Goal: Information Seeking & Learning: Learn about a topic

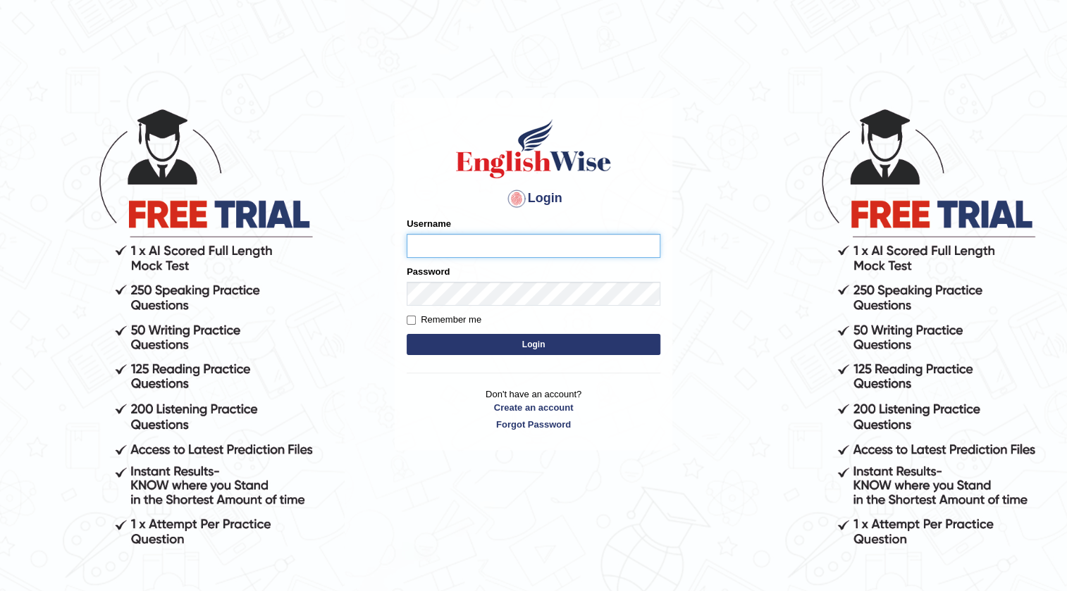
click at [429, 237] on input "Username" at bounding box center [534, 246] width 254 height 24
type input "neyam"
click at [592, 355] on button "Login" at bounding box center [534, 344] width 254 height 21
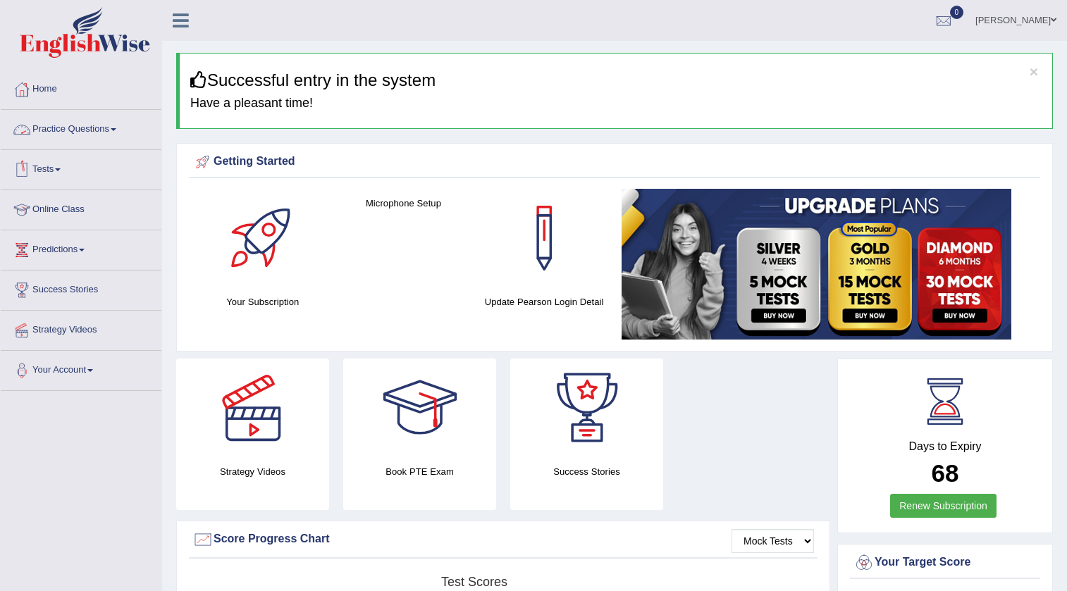
click at [122, 134] on link "Practice Questions" at bounding box center [81, 127] width 161 height 35
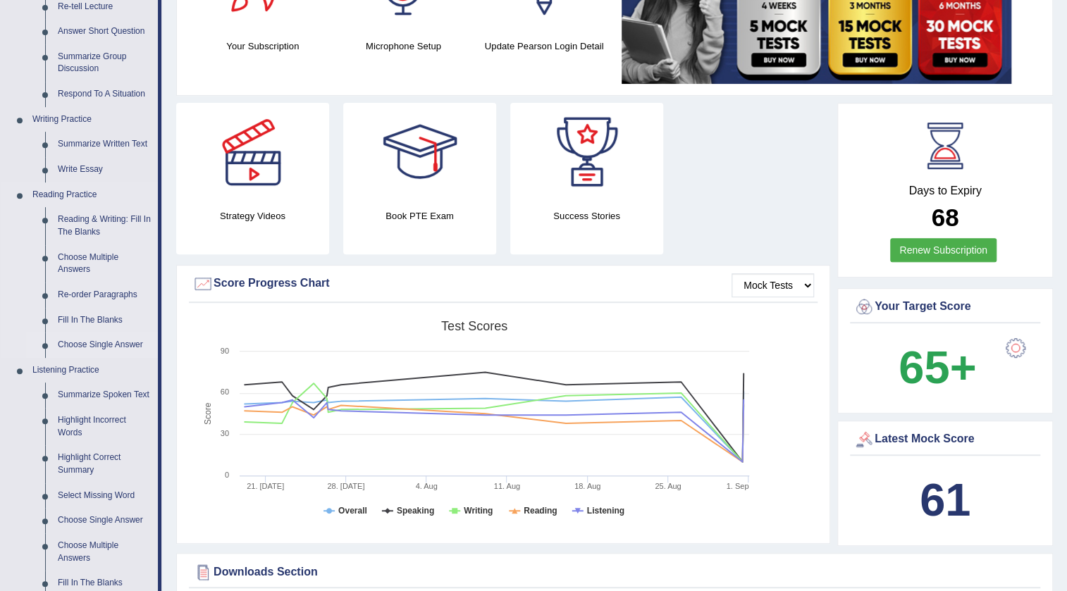
scroll to position [448, 0]
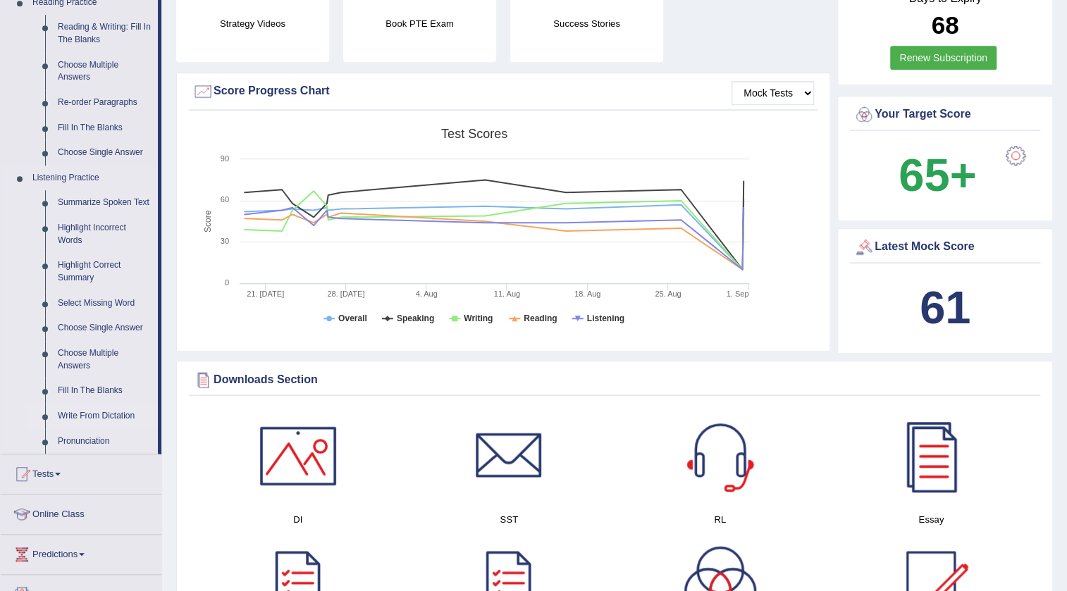
click at [81, 418] on link "Write From Dictation" at bounding box center [104, 416] width 106 height 25
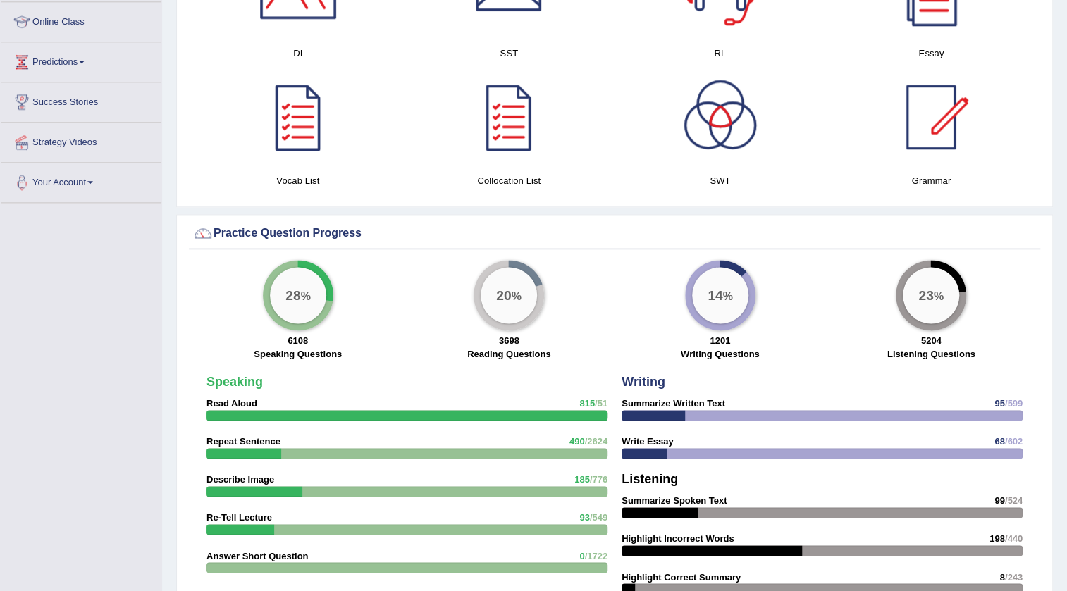
scroll to position [854, 0]
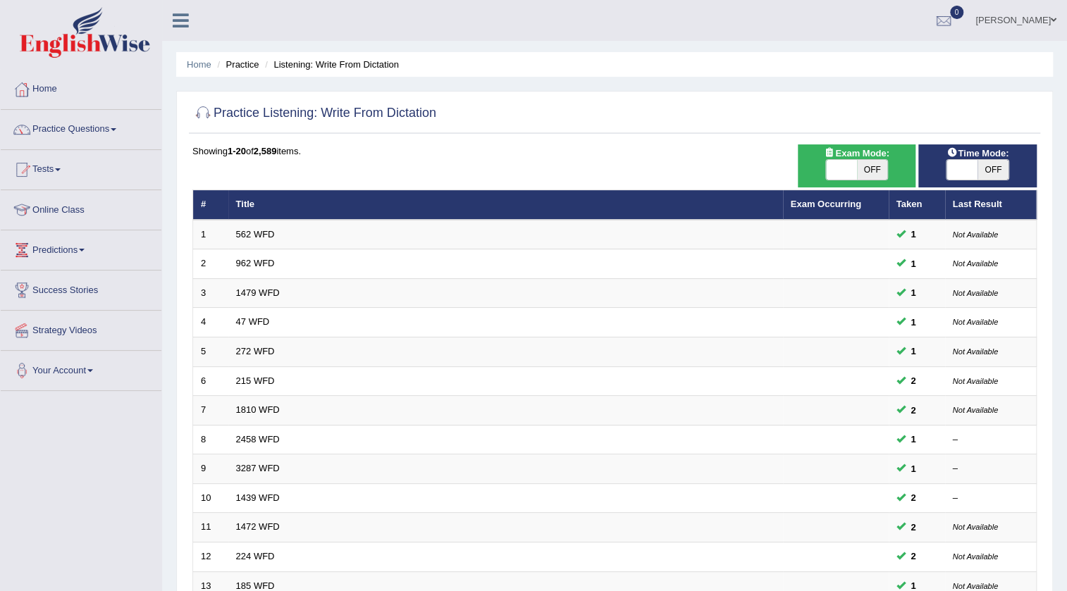
click at [873, 156] on span "Exam Mode:" at bounding box center [856, 153] width 76 height 15
click at [871, 166] on span "OFF" at bounding box center [872, 170] width 31 height 20
checkbox input "true"
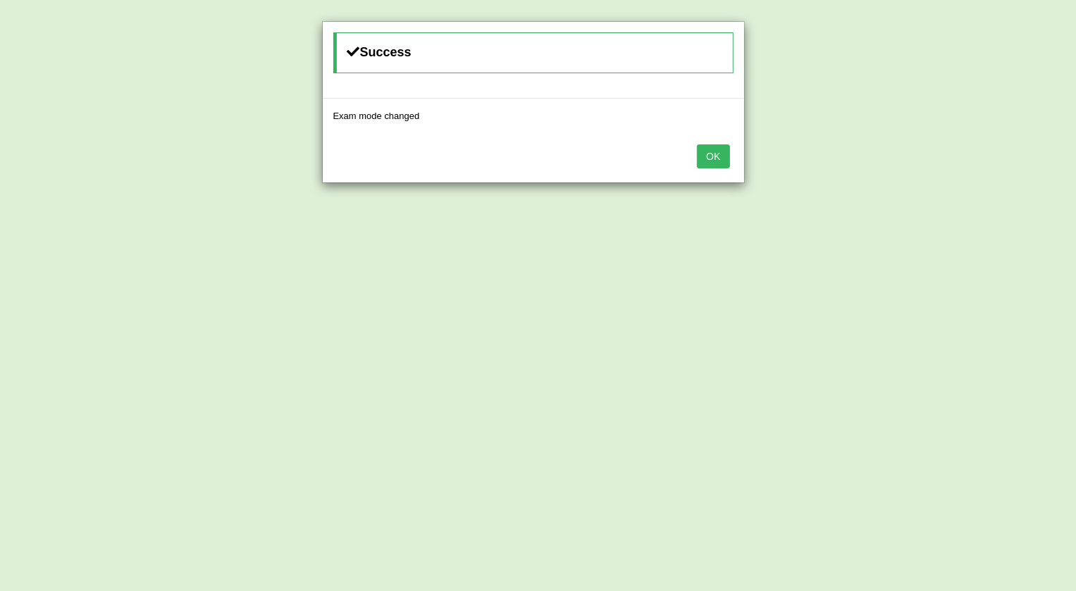
click at [718, 156] on button "OK" at bounding box center [713, 157] width 32 height 24
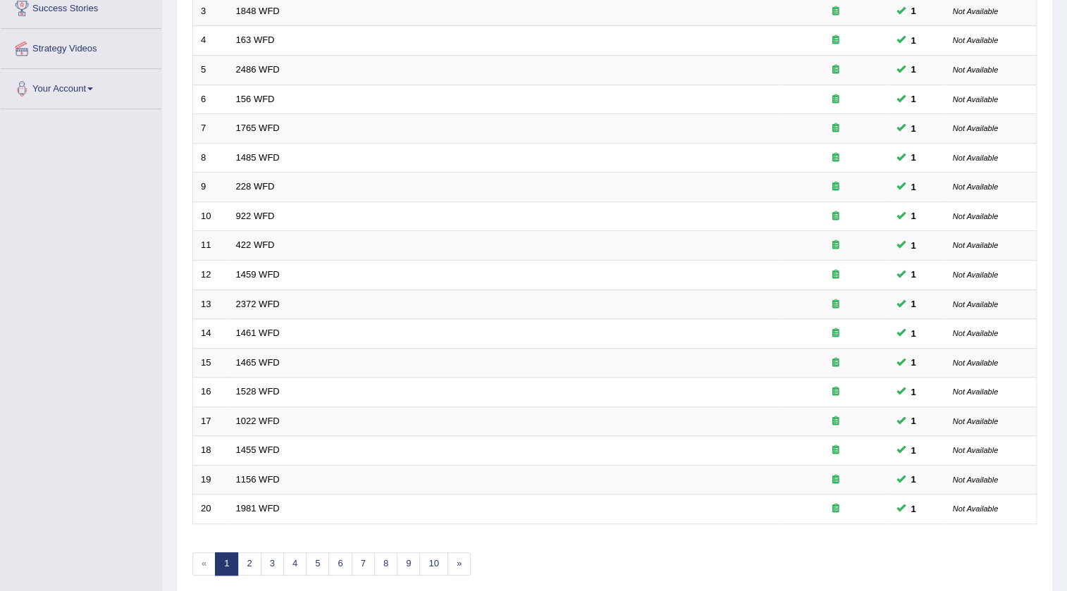
scroll to position [340, 0]
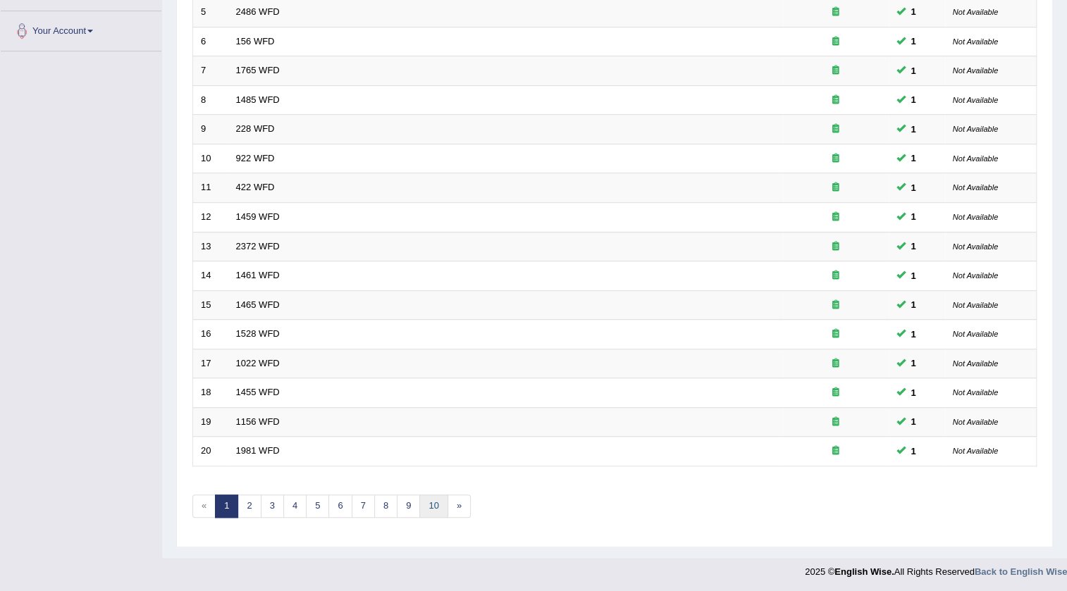
click at [434, 505] on link "10" at bounding box center [433, 506] width 28 height 23
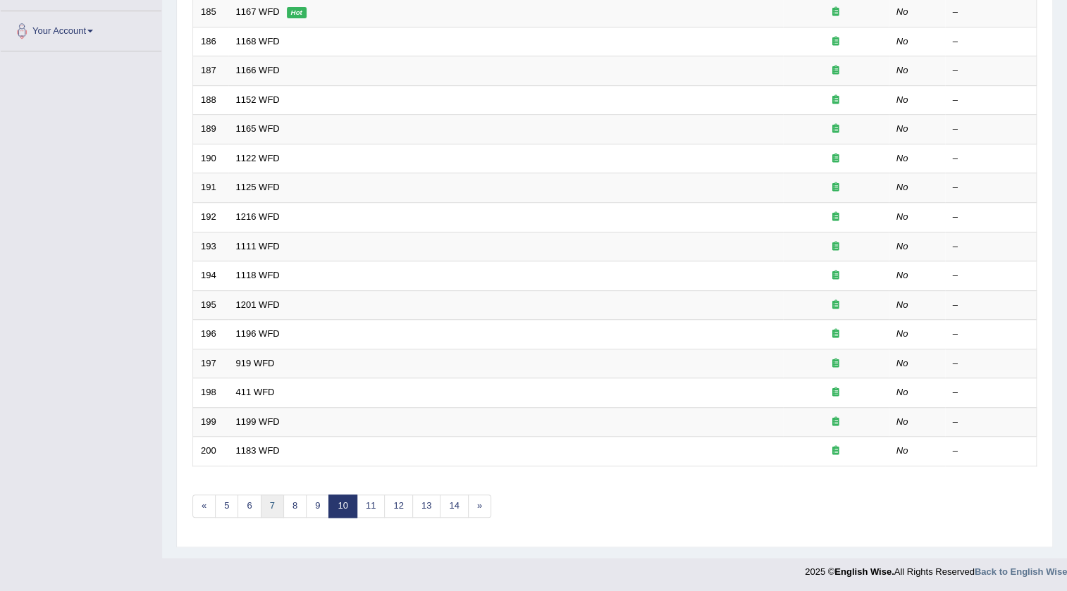
click at [272, 506] on link "7" at bounding box center [272, 506] width 23 height 23
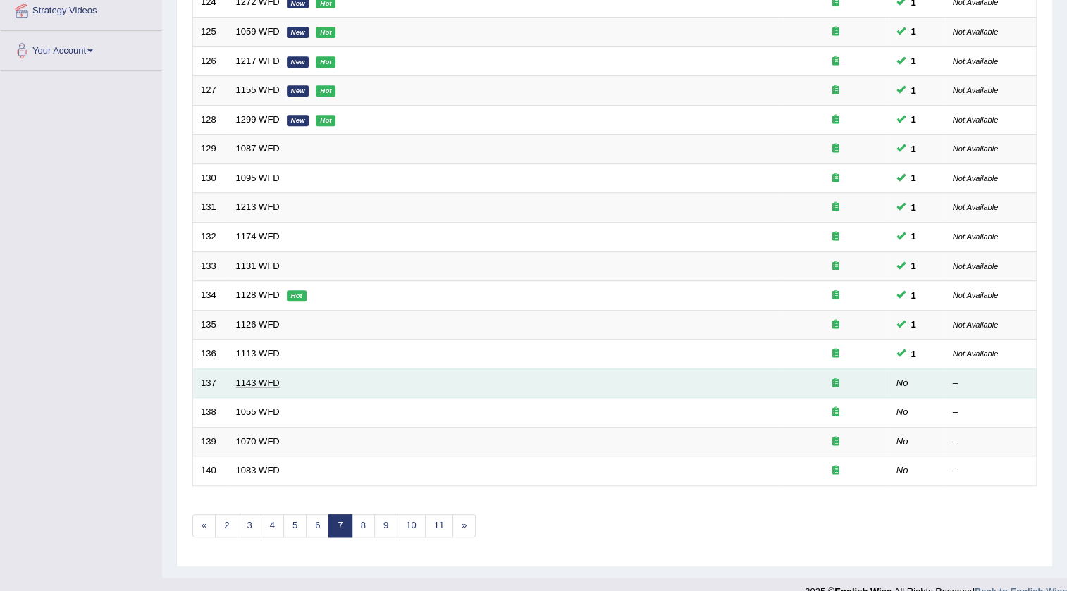
click at [256, 381] on link "1143 WFD" at bounding box center [258, 383] width 44 height 11
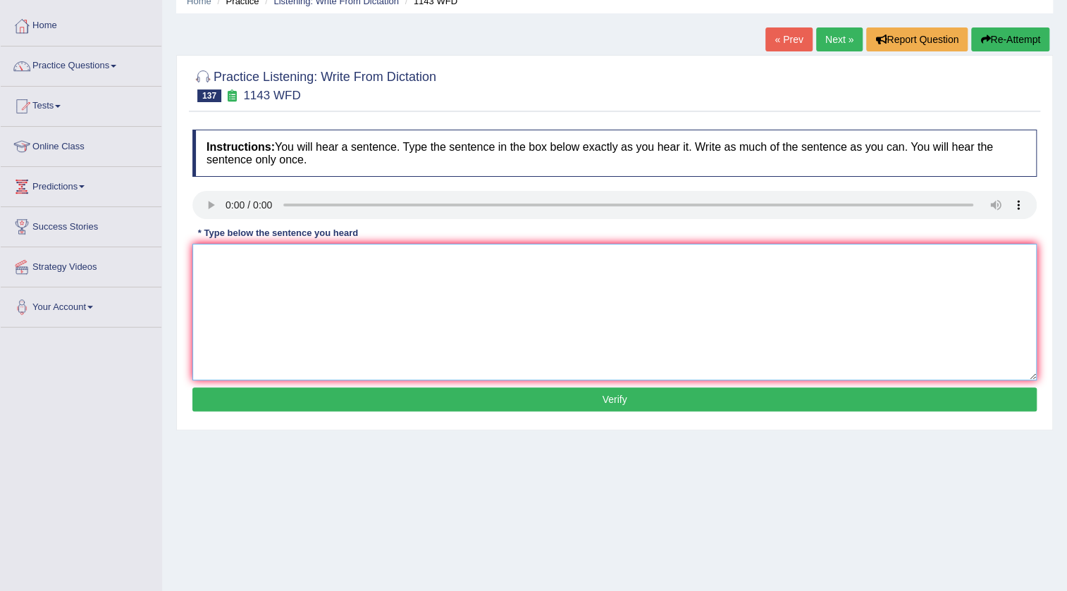
click at [227, 275] on textarea at bounding box center [614, 312] width 845 height 137
click at [262, 258] on textarea "There are verity and difrent ways to prencent statistics information." at bounding box center [614, 312] width 845 height 137
click at [297, 254] on textarea "There are verity and difrent ways to prencent statistics information." at bounding box center [614, 312] width 845 height 137
click at [300, 259] on textarea "There are verity and difrent ways to prencent statistics information." at bounding box center [614, 312] width 845 height 137
click at [303, 256] on textarea "There are verity and defrent ways to prencent statistics information." at bounding box center [614, 312] width 845 height 137
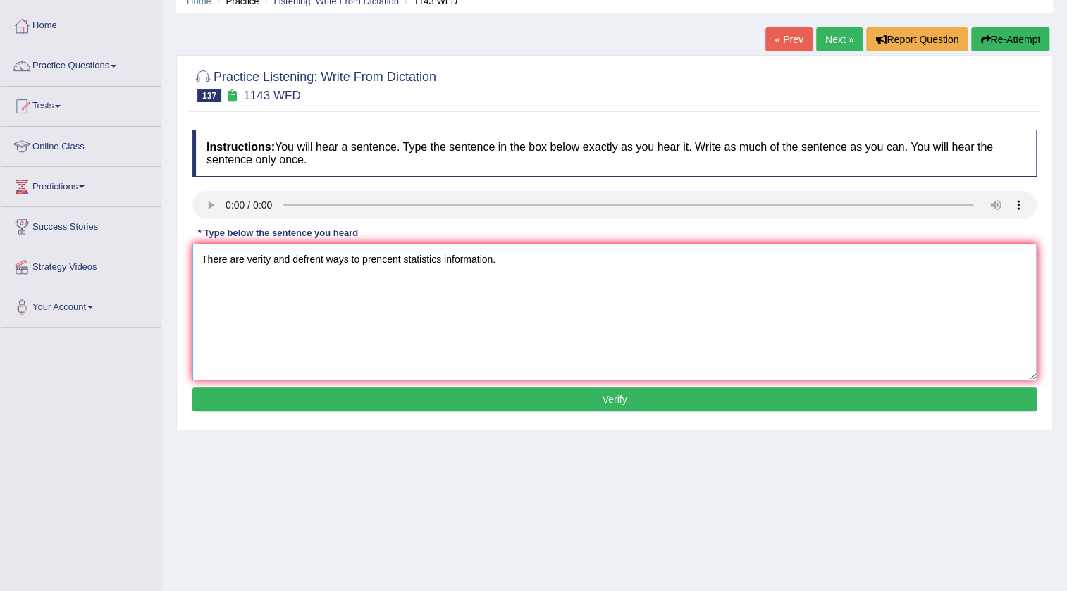
click at [305, 251] on textarea "There are verity and defrent ways to prencent statistics information." at bounding box center [614, 312] width 845 height 137
click at [404, 258] on textarea "There are verity and different ways to prencent statistics information." at bounding box center [614, 312] width 845 height 137
type textarea "There are verity and different ways to present statistics information."
click at [632, 393] on button "Verify" at bounding box center [614, 400] width 845 height 24
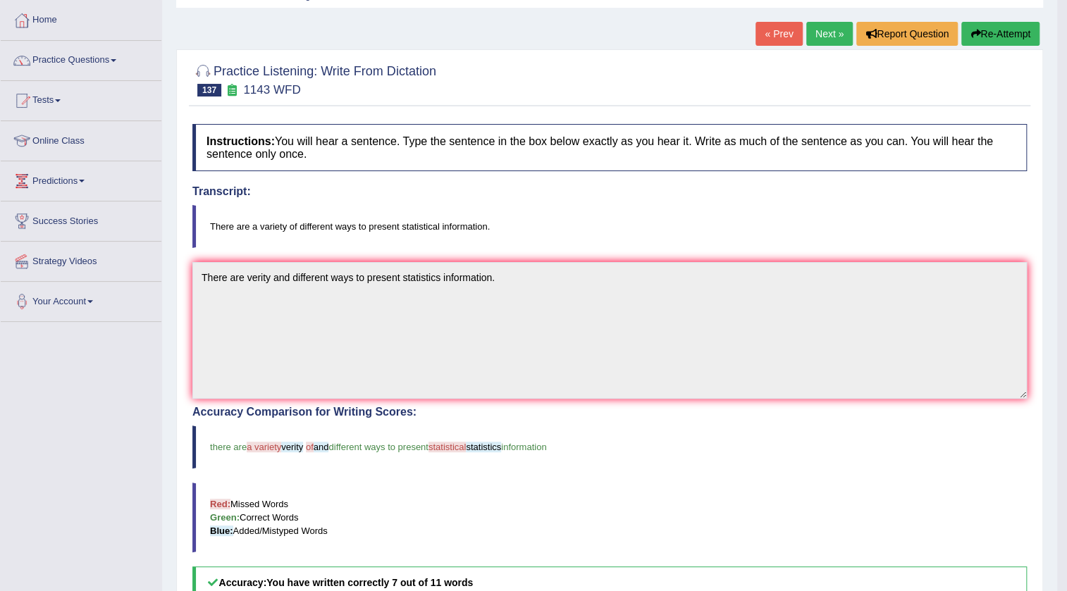
scroll to position [63, 0]
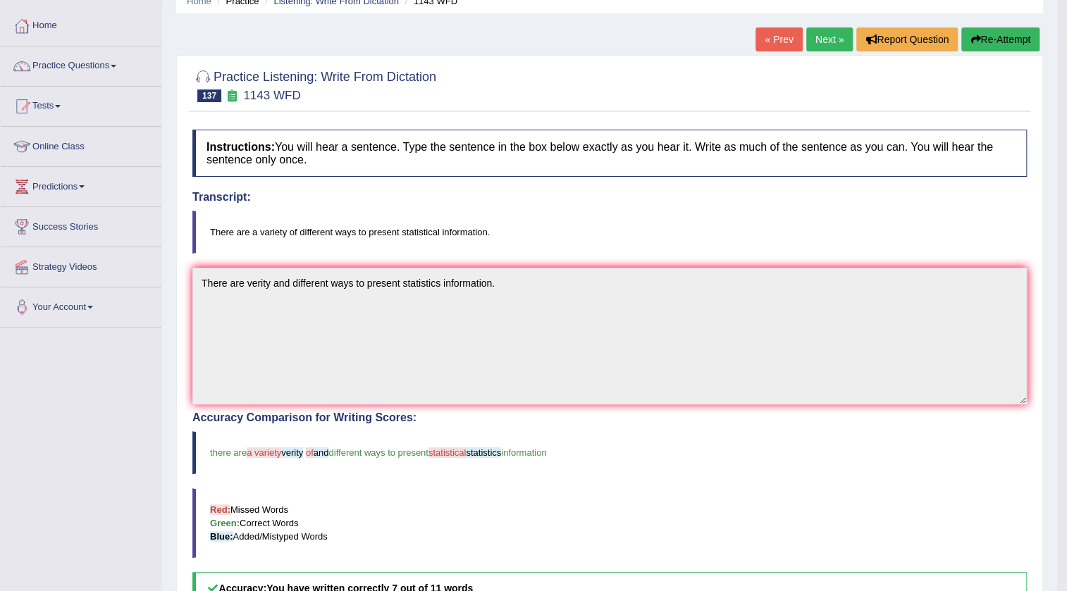
click at [827, 32] on link "Next »" at bounding box center [829, 39] width 47 height 24
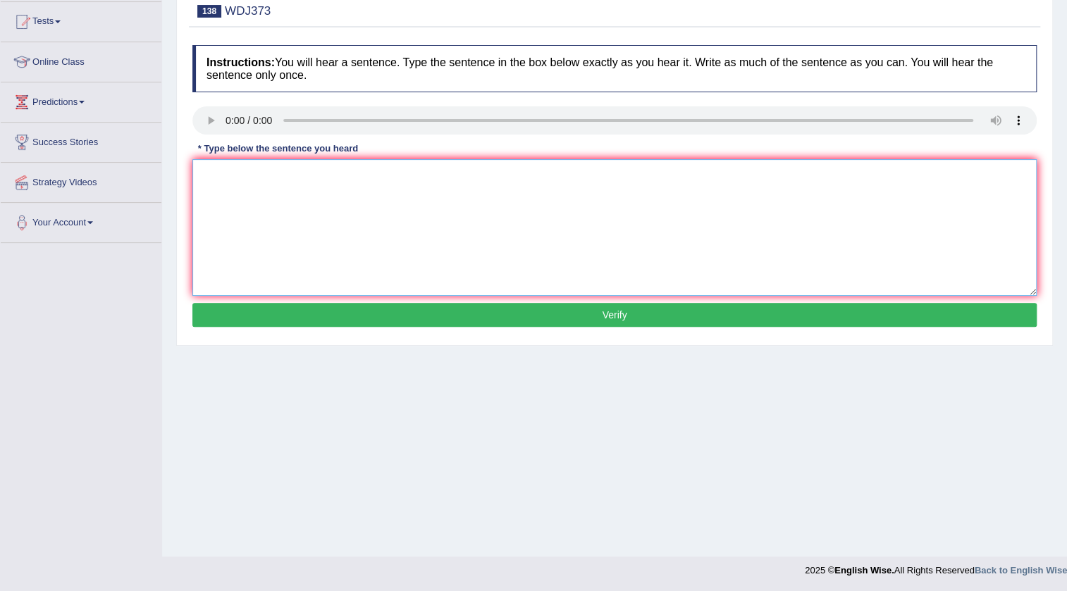
click at [209, 184] on textarea at bounding box center [614, 227] width 845 height 137
type textarea "The dedline for this assisment is tomorow."
click at [673, 318] on button "Verify" at bounding box center [614, 315] width 845 height 24
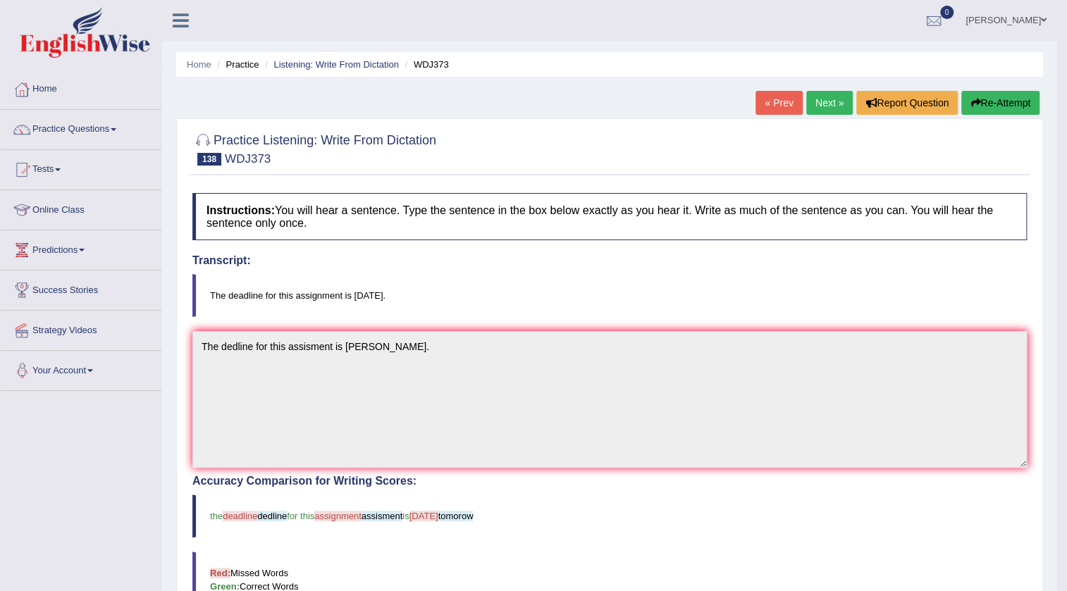
click at [818, 99] on link "Next »" at bounding box center [829, 103] width 47 height 24
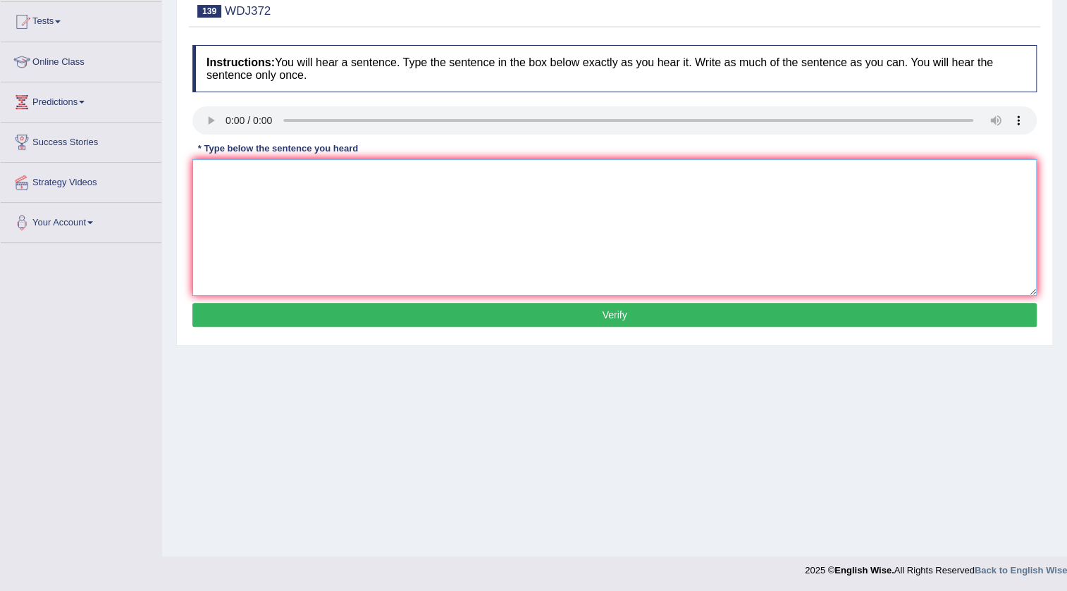
click at [210, 185] on textarea at bounding box center [614, 227] width 845 height 137
type textarea "The dedline for the marketing is extended."
click at [610, 312] on button "Verify" at bounding box center [614, 315] width 845 height 24
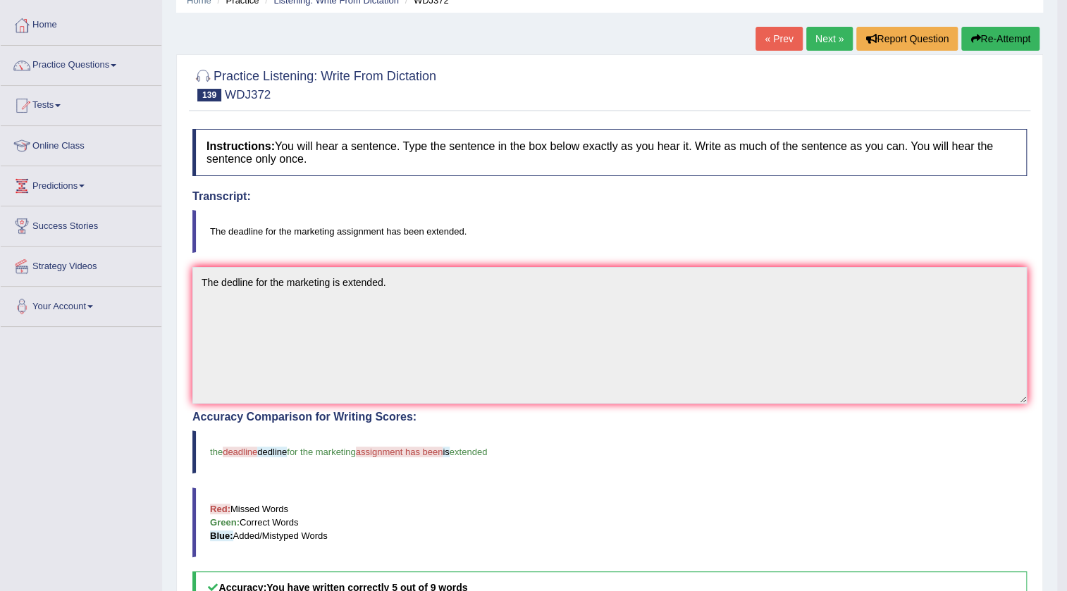
scroll to position [63, 0]
click at [824, 40] on link "Next »" at bounding box center [829, 39] width 47 height 24
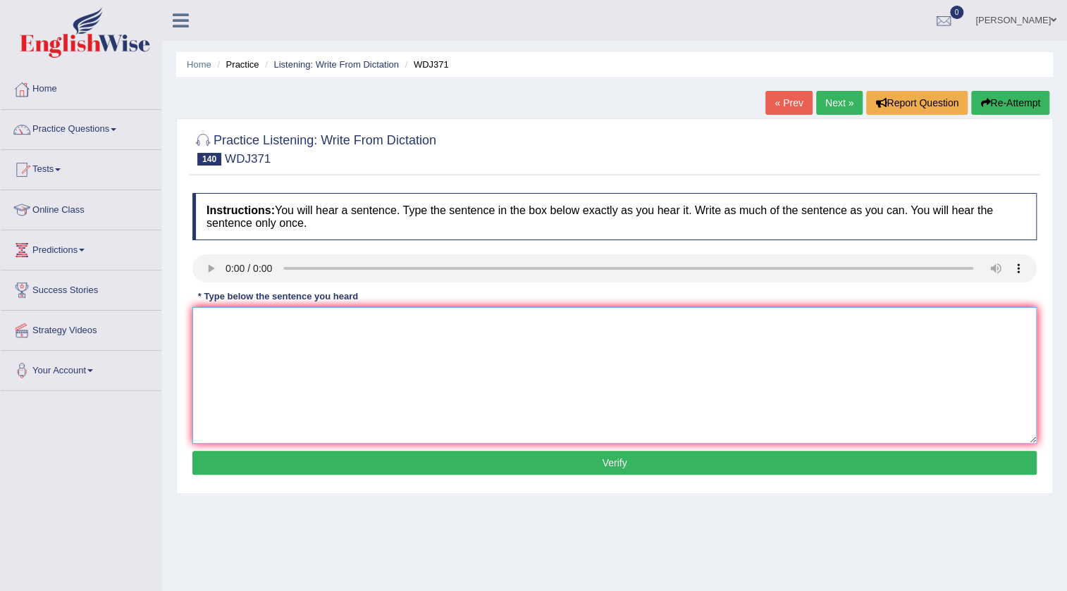
click at [238, 330] on textarea at bounding box center [614, 375] width 845 height 137
type textarea "There are places that we can get milk."
click at [542, 455] on button "Verify" at bounding box center [614, 463] width 845 height 24
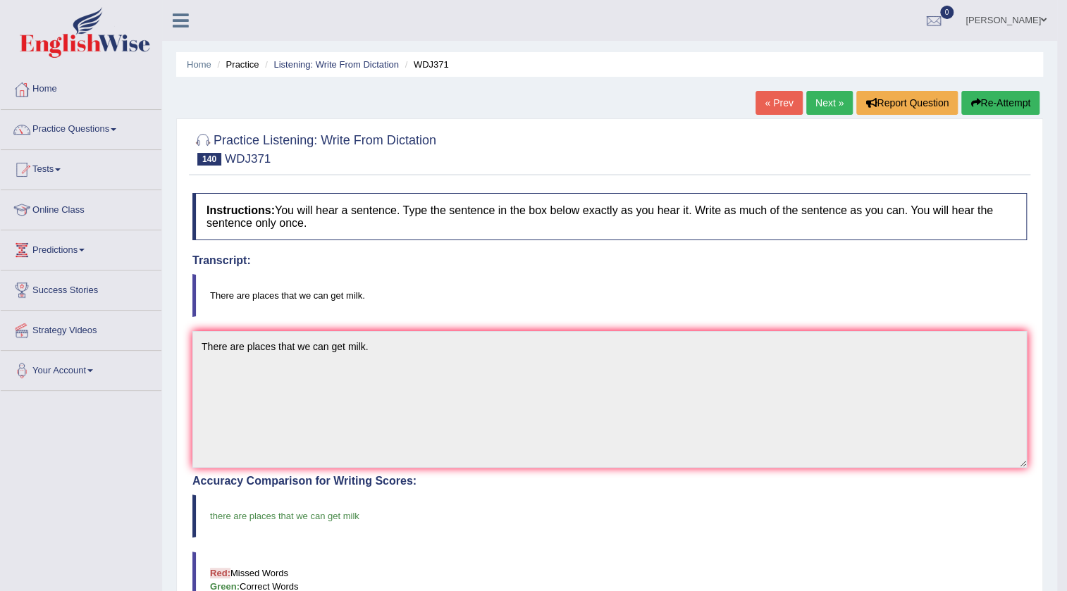
click at [830, 101] on link "Next »" at bounding box center [829, 103] width 47 height 24
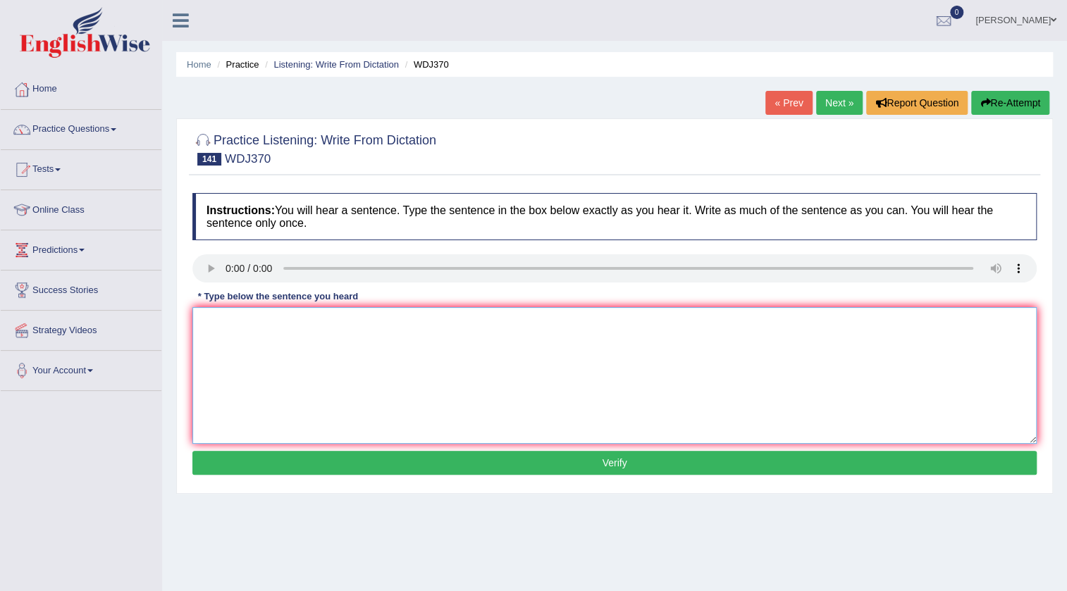
click at [214, 323] on textarea at bounding box center [614, 375] width 845 height 137
click at [364, 321] on textarea "I am going to improve my mathematics skills in the classroom." at bounding box center [614, 375] width 845 height 137
type textarea "I am going to improve my mathematices skills in the classroom."
click at [596, 460] on button "Verify" at bounding box center [614, 463] width 845 height 24
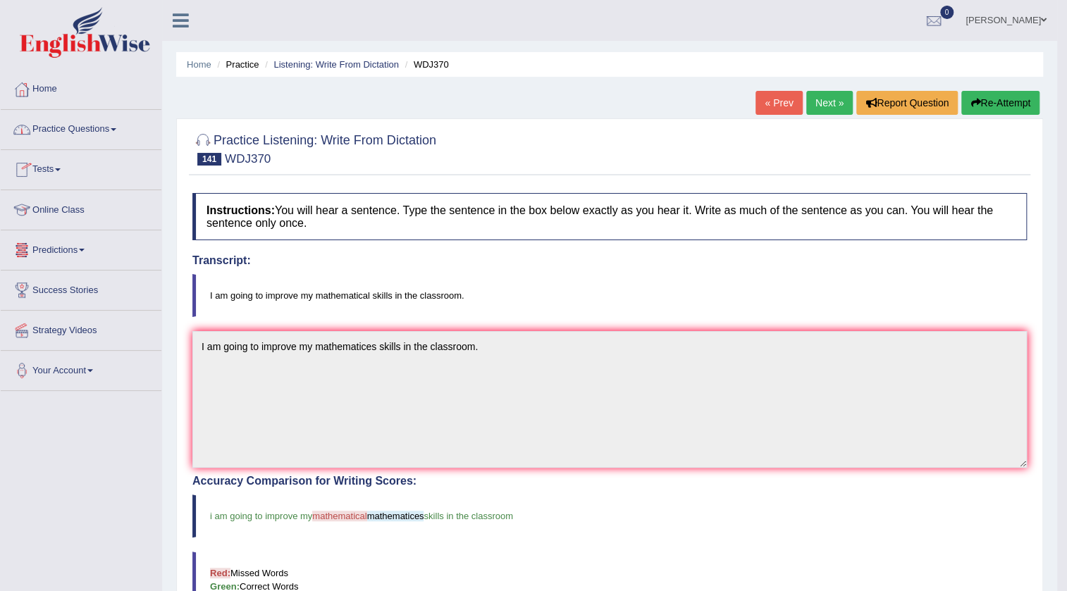
click at [840, 101] on link "Next »" at bounding box center [829, 103] width 47 height 24
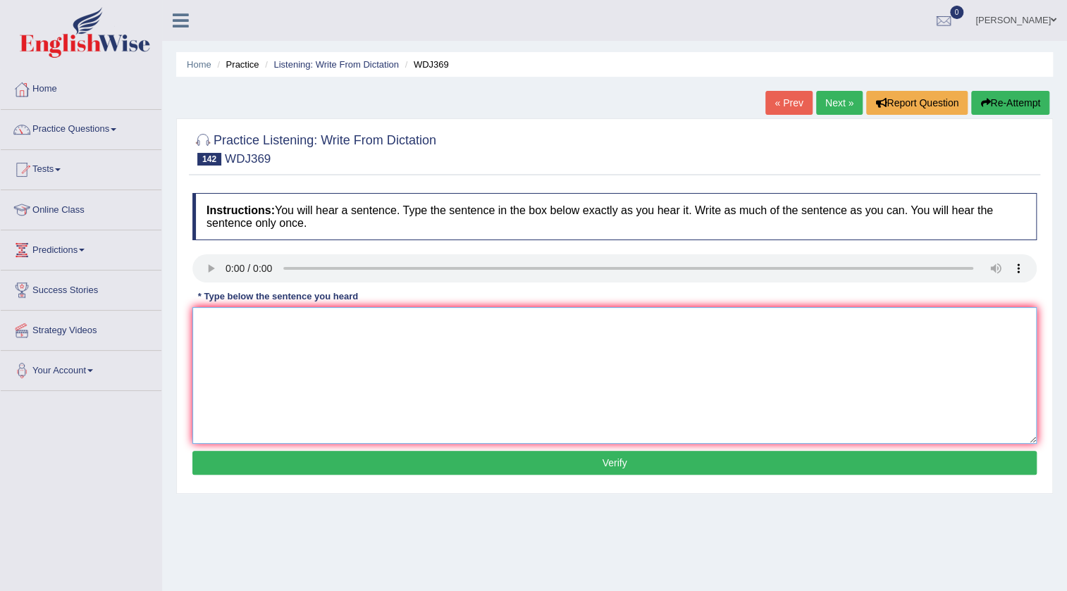
click at [242, 336] on textarea at bounding box center [614, 375] width 845 height 137
type textarea "Reivers provides new water ways and for specias."
click at [678, 455] on button "Verify" at bounding box center [614, 463] width 845 height 24
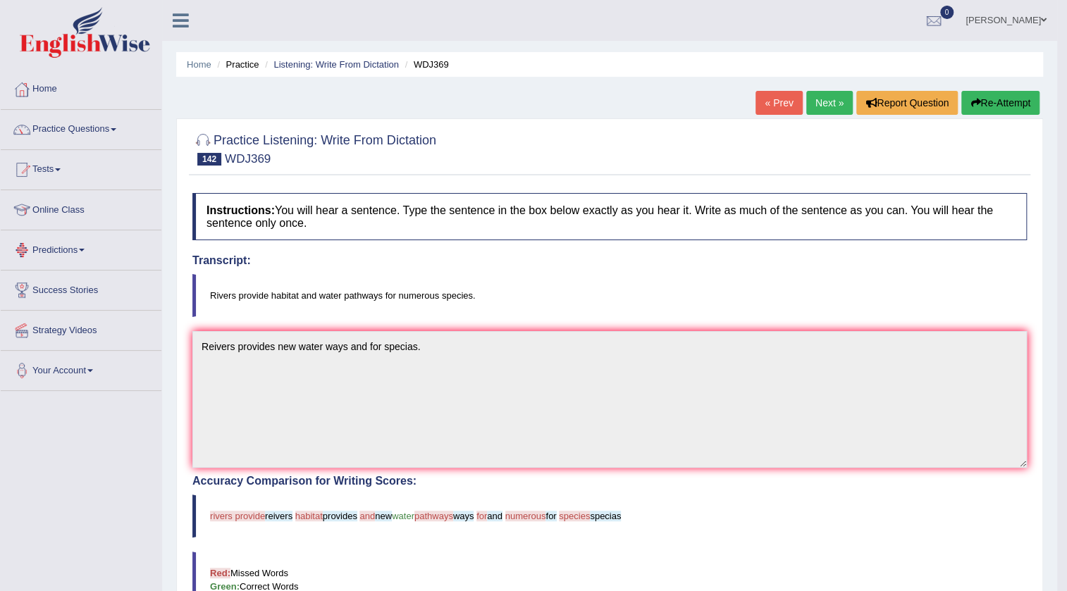
click at [826, 101] on link "Next »" at bounding box center [829, 103] width 47 height 24
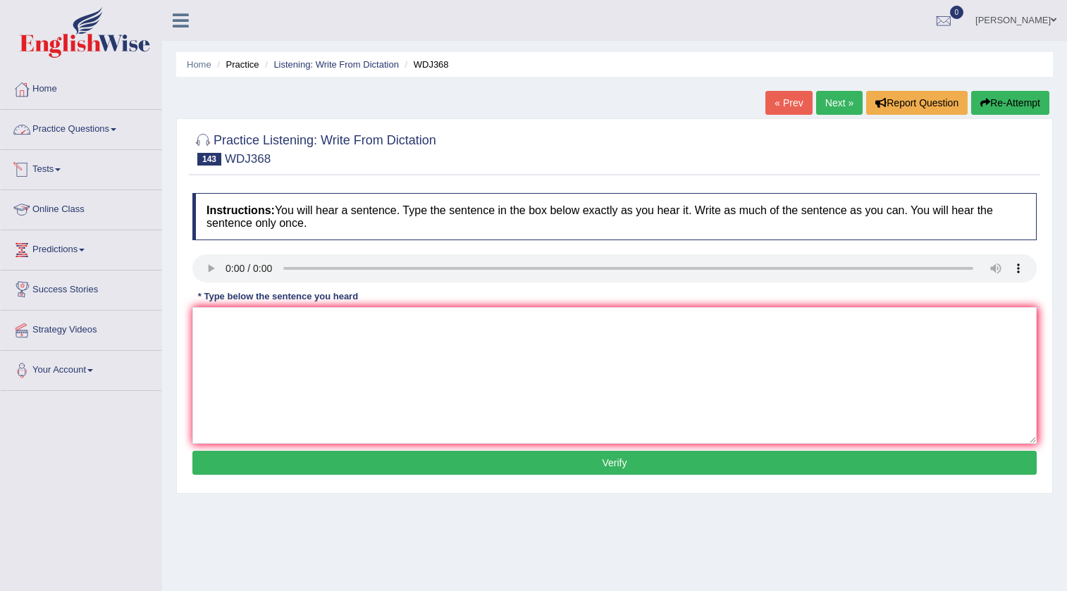
click at [118, 134] on link "Practice Questions" at bounding box center [81, 127] width 161 height 35
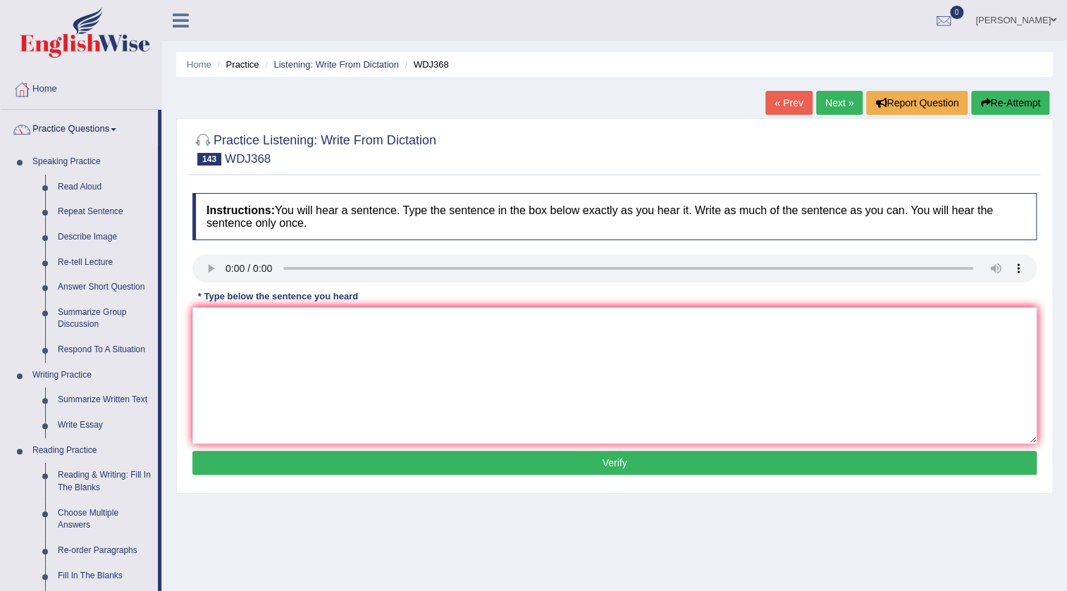
click at [85, 130] on link "Practice Questions" at bounding box center [79, 127] width 157 height 35
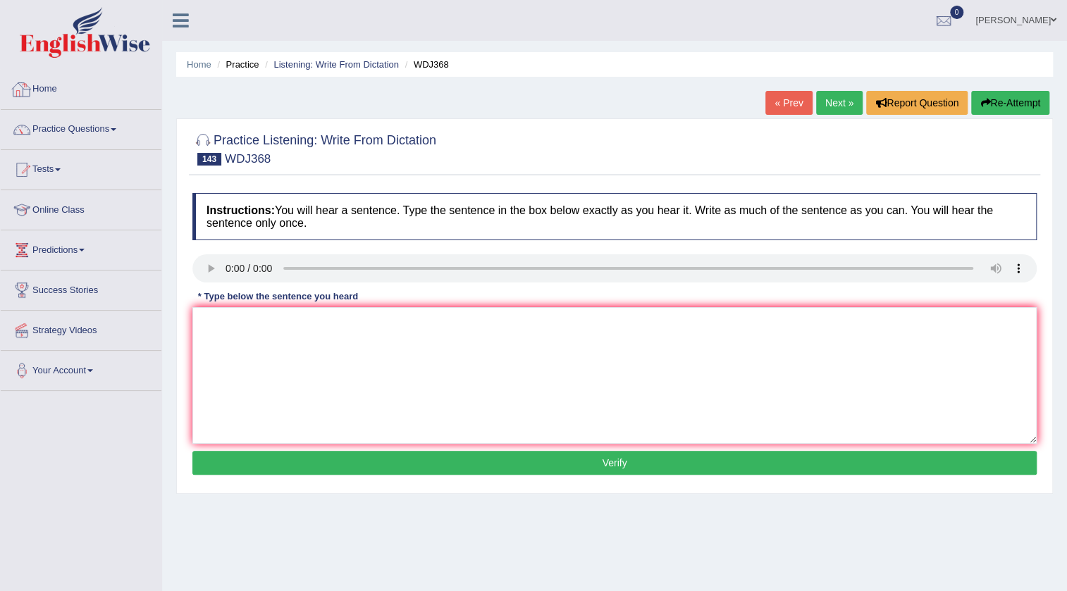
click at [48, 94] on link "Home" at bounding box center [81, 87] width 161 height 35
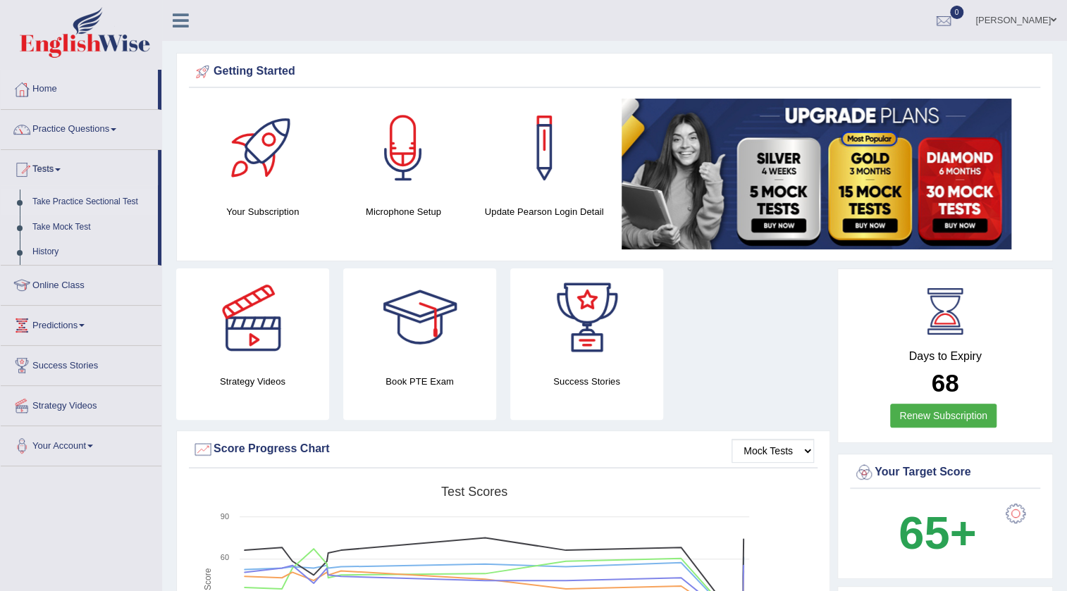
click at [49, 202] on link "Take Practice Sectional Test" at bounding box center [92, 202] width 132 height 25
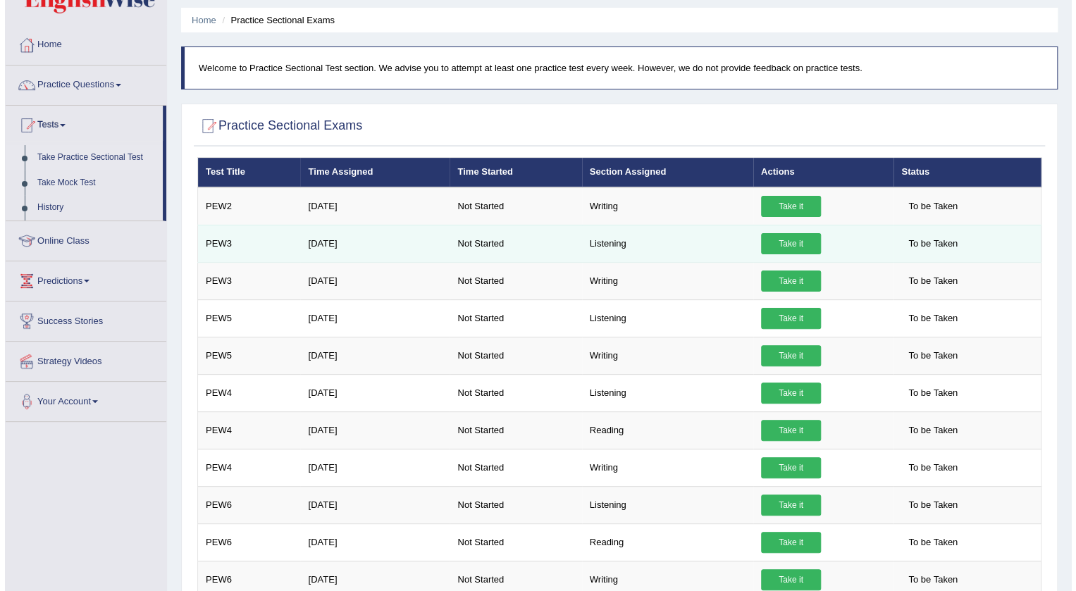
scroll to position [63, 0]
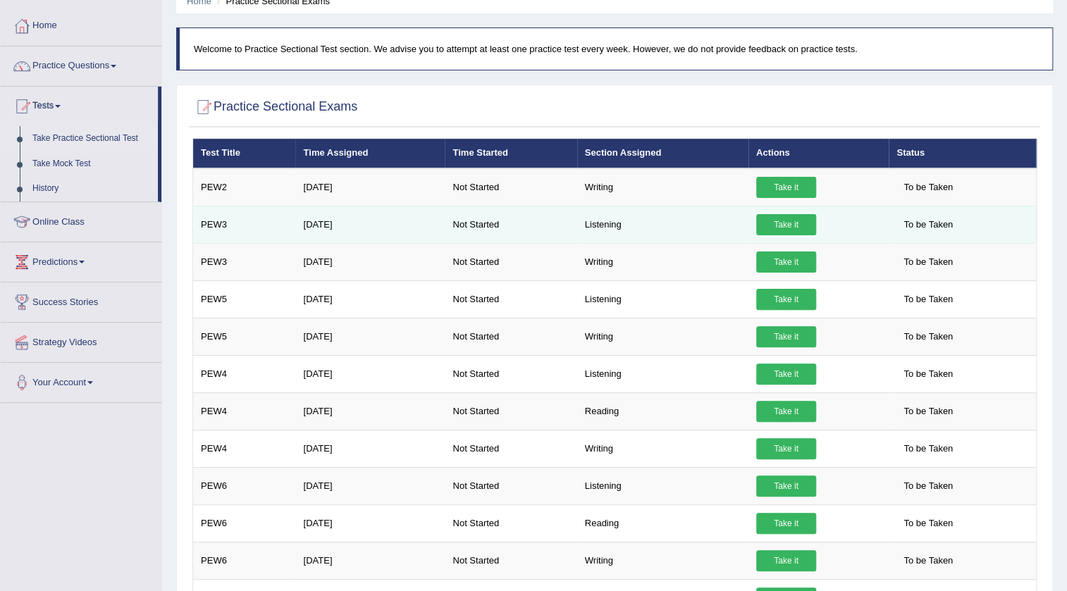
click at [797, 230] on link "Take it" at bounding box center [786, 224] width 60 height 21
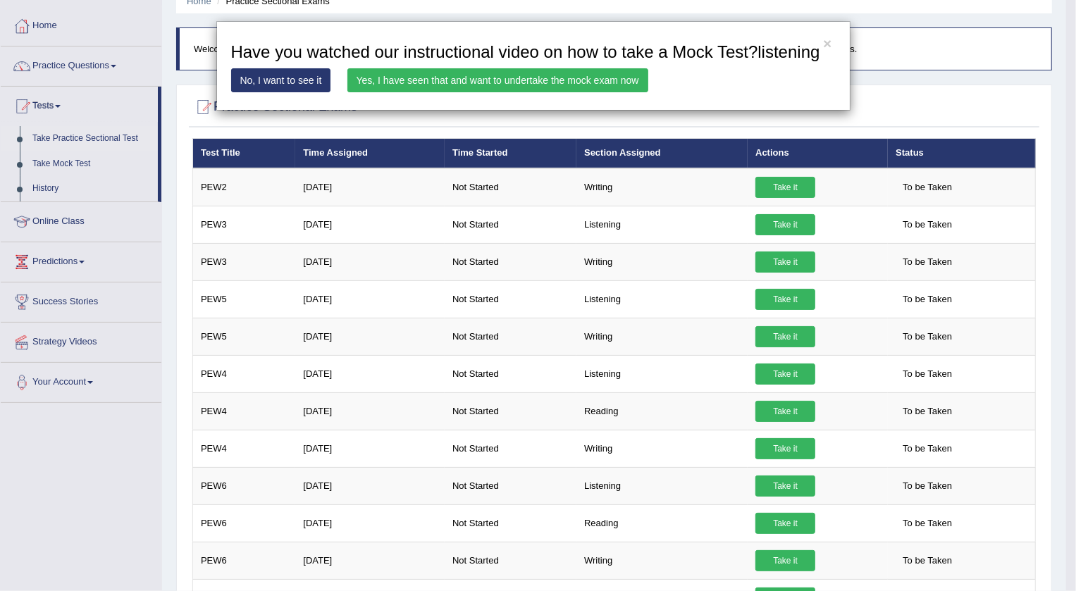
click at [778, 221] on div "× Have you watched our instructional video on how to take a Mock Test?listening…" at bounding box center [538, 295] width 1076 height 591
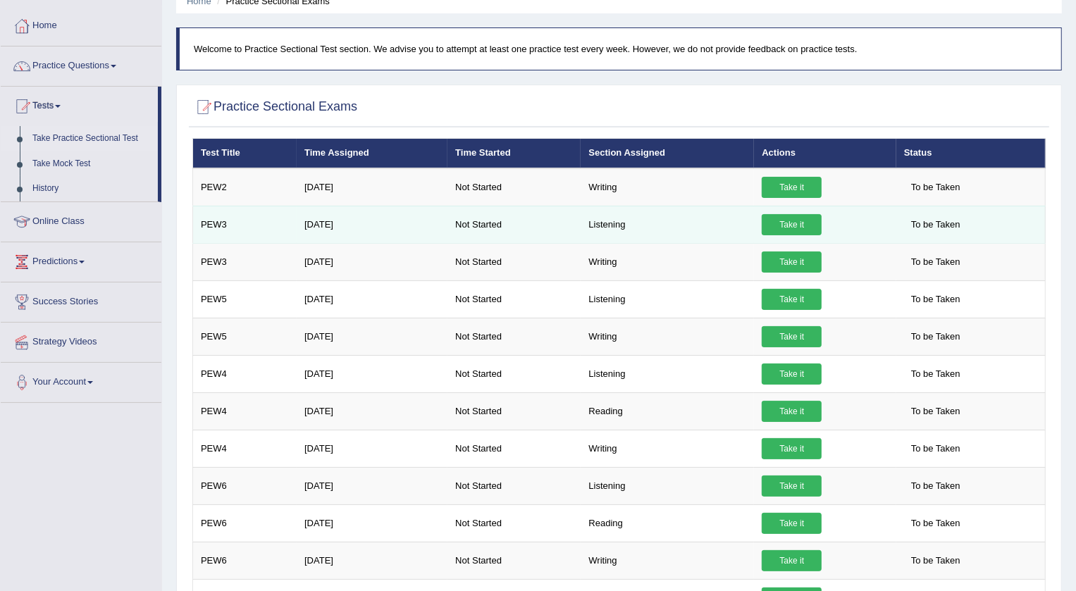
click at [777, 224] on link "Take it" at bounding box center [792, 224] width 60 height 21
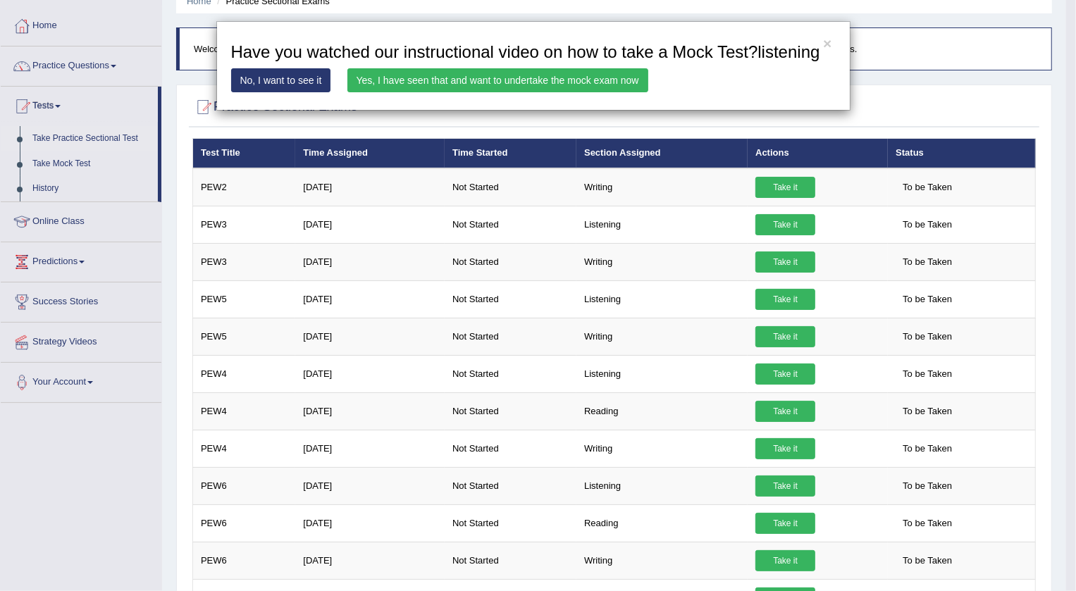
click at [550, 84] on link "Yes, I have seen that and want to undertake the mock exam now" at bounding box center [498, 80] width 301 height 24
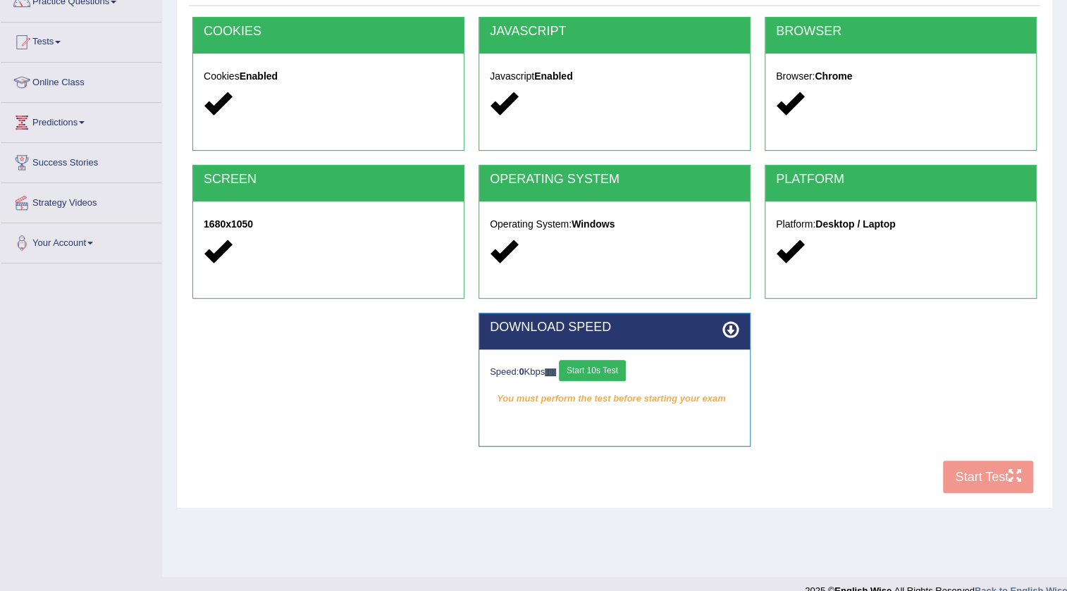
click at [594, 364] on button "Start 10s Test" at bounding box center [592, 370] width 67 height 21
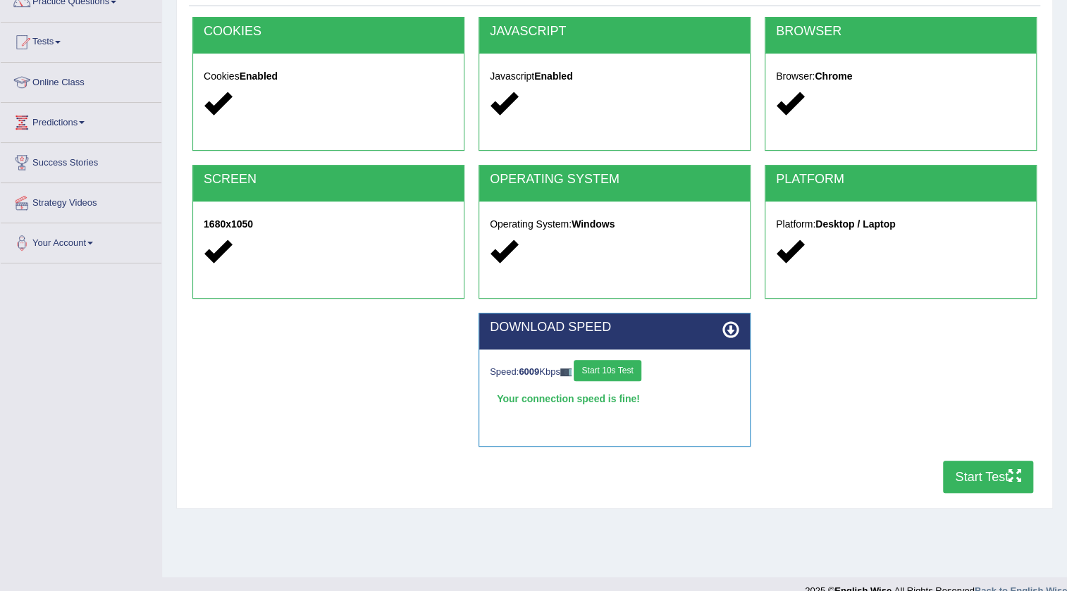
click at [981, 472] on button "Start Test" at bounding box center [988, 477] width 90 height 32
click at [971, 470] on button "Start Test" at bounding box center [988, 477] width 90 height 32
